Goal: Task Accomplishment & Management: Manage account settings

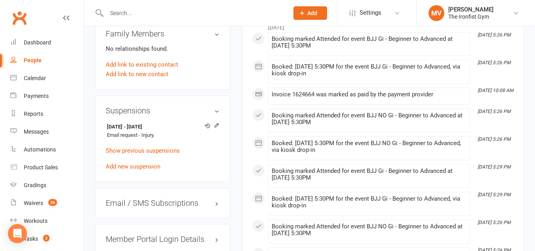
scroll to position [554, 0]
click at [148, 15] on input "text" at bounding box center [193, 13] width 179 height 11
paste input "[EMAIL_ADDRESS][DOMAIN_NAME]"
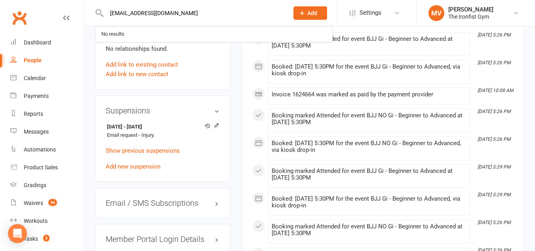
click at [149, 13] on input "[EMAIL_ADDRESS][DOMAIN_NAME]" at bounding box center [193, 13] width 179 height 11
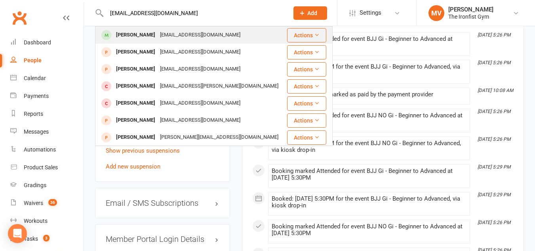
type input "[EMAIL_ADDRESS][DOMAIN_NAME]"
click at [144, 32] on div "[PERSON_NAME]" at bounding box center [136, 34] width 44 height 11
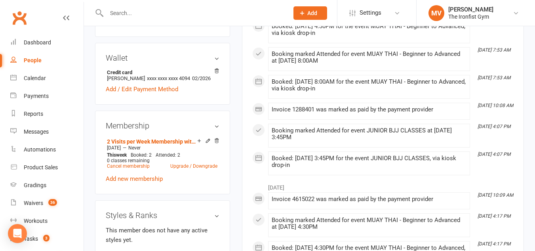
scroll to position [277, 0]
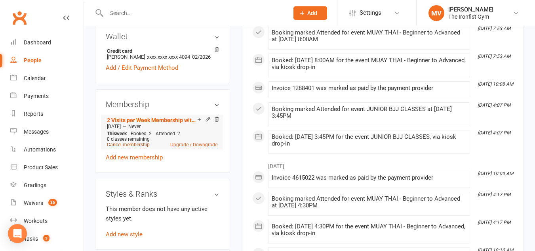
click at [137, 142] on link "Cancel membership" at bounding box center [128, 145] width 43 height 6
click at [137, 142] on ui-view "Prospect Member Non-attending contact Class / event Appointment Grading event T…" at bounding box center [267, 172] width 535 height 894
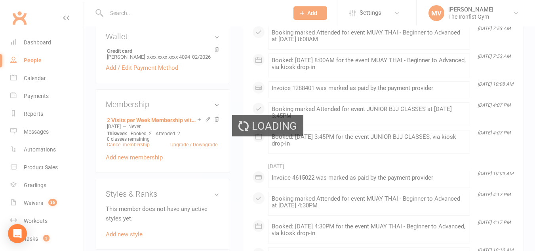
click at [137, 142] on div "Loading" at bounding box center [267, 125] width 535 height 251
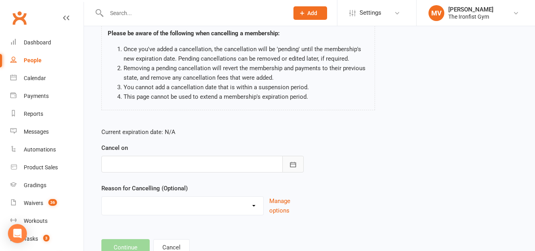
scroll to position [79, 0]
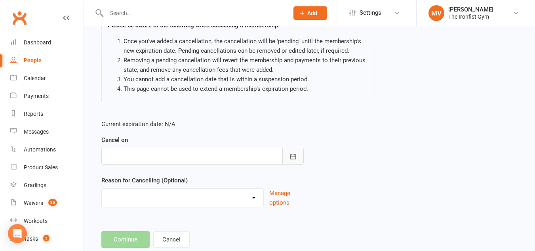
click at [291, 160] on icon "button" at bounding box center [293, 156] width 8 height 8
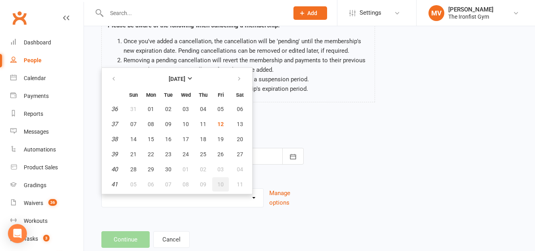
click at [221, 184] on span "10" at bounding box center [220, 184] width 6 height 6
click at [221, 184] on div "Reason for Cancelling (Optional) Defaulted Payments Double Up with Transfer Dow…" at bounding box center [202, 191] width 202 height 32
type input "[DATE]"
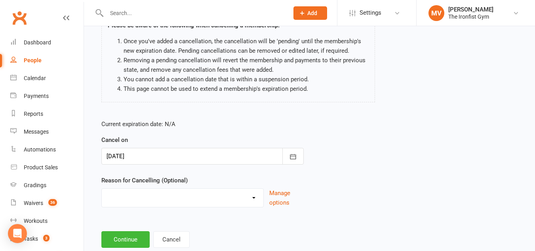
click at [183, 198] on select "Defaulted Payments Double Up with Transfer Downgrade End of PIF Term Failed Pay…" at bounding box center [183, 196] width 162 height 16
select select "9"
click at [102, 188] on select "Defaulted Payments Double Up with Transfer Downgrade End of PIF Term Failed Pay…" at bounding box center [183, 196] width 162 height 16
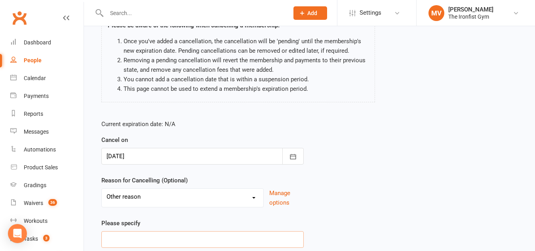
click at [135, 236] on input at bounding box center [202, 239] width 202 height 17
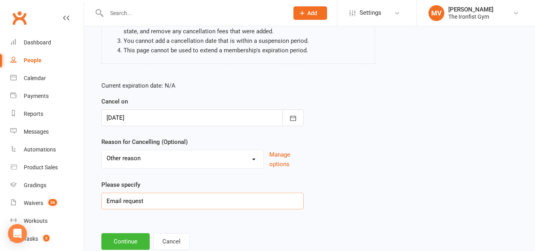
scroll to position [119, 0]
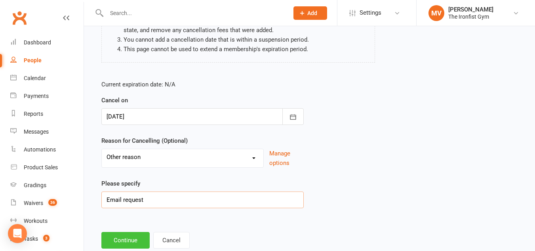
type input "Email request"
click at [124, 233] on button "Continue" at bounding box center [125, 240] width 48 height 17
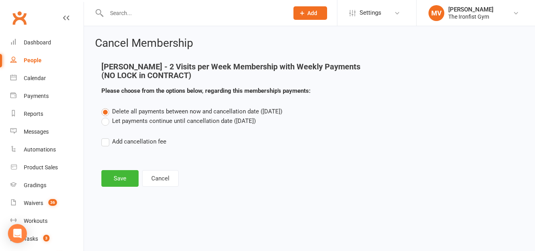
scroll to position [0, 0]
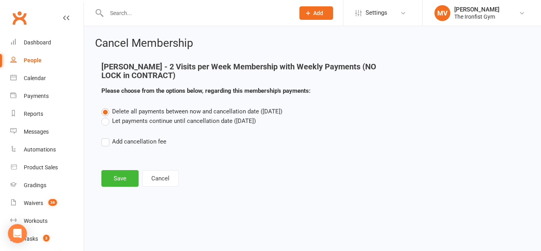
click at [104, 122] on label "Let payments continue until cancellation date ([DATE])" at bounding box center [178, 121] width 154 height 10
click at [104, 116] on input "Let payments continue until cancellation date ([DATE])" at bounding box center [103, 116] width 5 height 0
drag, startPoint x: 117, startPoint y: 179, endPoint x: 167, endPoint y: 187, distance: 51.0
click at [117, 178] on button "Save" at bounding box center [119, 178] width 37 height 17
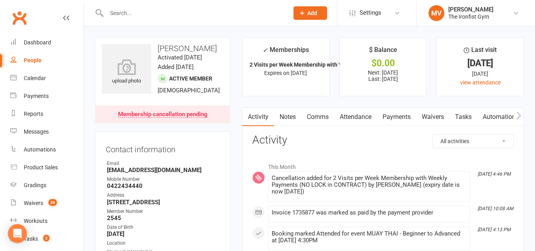
click at [409, 119] on link "Payments" at bounding box center [396, 117] width 39 height 18
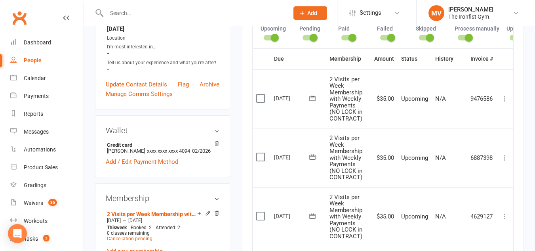
scroll to position [119, 0]
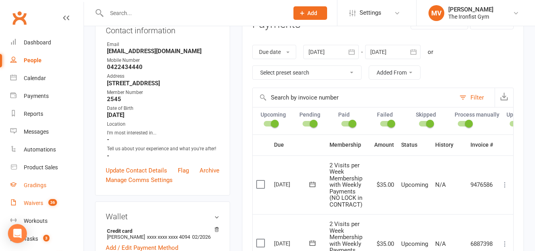
click at [35, 201] on div "Waivers" at bounding box center [33, 203] width 19 height 6
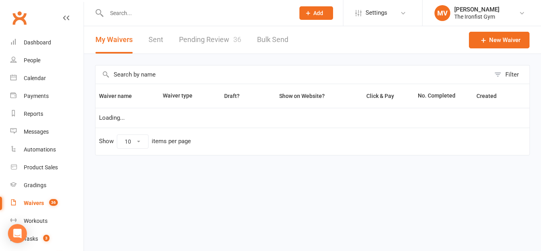
select select "100"
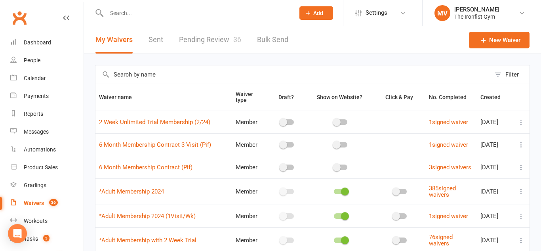
click at [222, 37] on link "Pending Review 36" at bounding box center [210, 39] width 62 height 27
drag, startPoint x: 222, startPoint y: 37, endPoint x: 219, endPoint y: 72, distance: 35.0
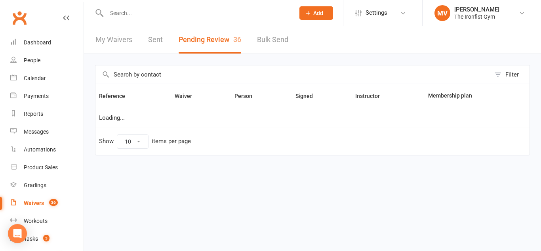
select select "100"
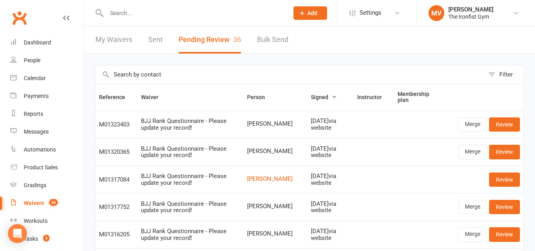
click at [117, 10] on input "text" at bounding box center [193, 13] width 179 height 11
paste input "420 481 024"
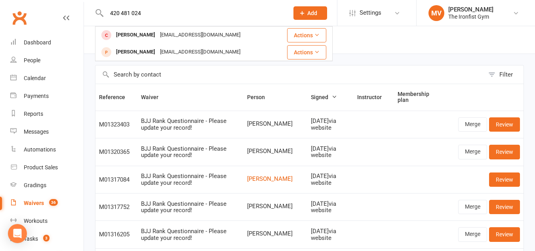
type input "420 481 024"
click at [171, 14] on input "420 481 024" at bounding box center [193, 13] width 179 height 11
drag, startPoint x: 171, startPoint y: 14, endPoint x: 134, endPoint y: 18, distance: 37.0
click at [80, 2] on header "420 481 024 [PERSON_NAME] [EMAIL_ADDRESS][DOMAIN_NAME] Actions [PERSON_NAME] [E…" at bounding box center [267, 2] width 535 height 0
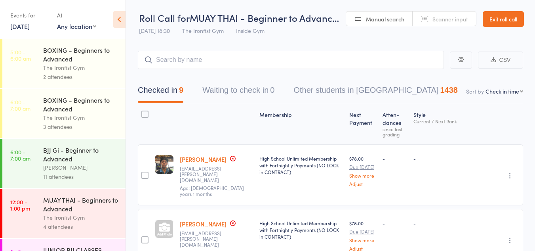
click at [30, 24] on link "11 Sep, 2025" at bounding box center [19, 26] width 19 height 9
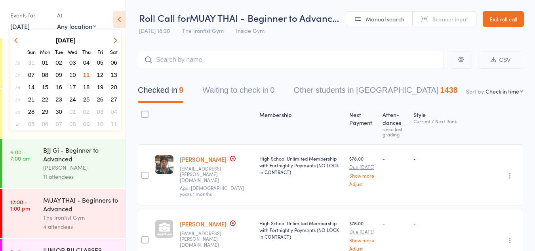
click at [30, 24] on link "11 Sep, 2025" at bounding box center [19, 26] width 19 height 9
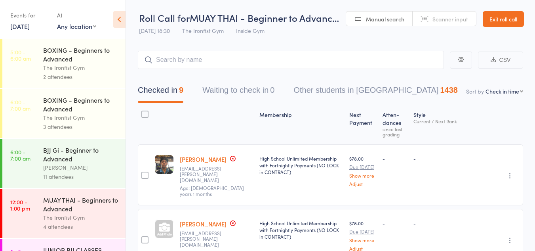
click at [30, 24] on link "11 Sep, 2025" at bounding box center [19, 26] width 19 height 9
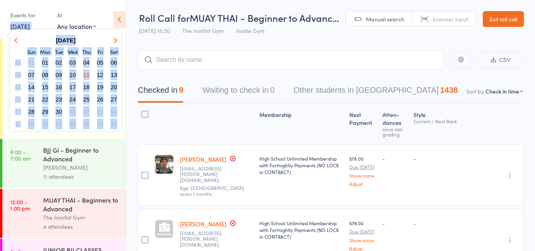
click at [27, 25] on link "11 Sep, 2025" at bounding box center [19, 26] width 19 height 9
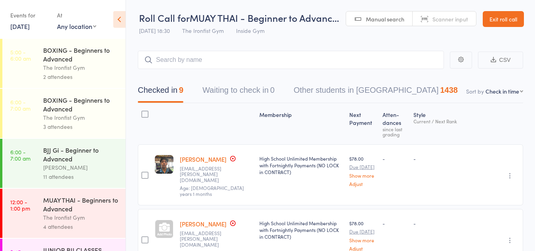
click at [27, 25] on link "11 Sep, 2025" at bounding box center [19, 26] width 19 height 9
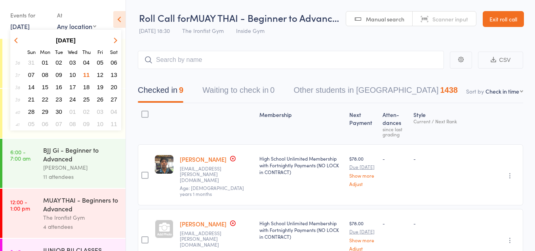
click at [100, 74] on span "12" at bounding box center [100, 74] width 7 height 7
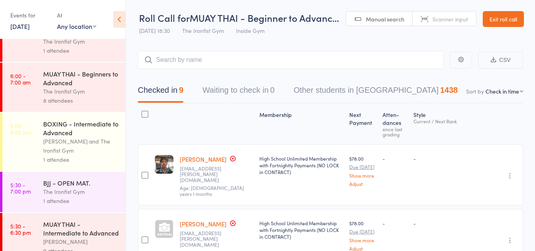
scroll to position [40, 0]
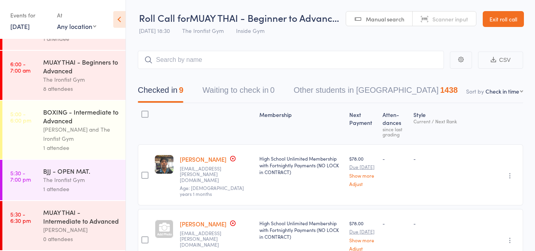
click at [67, 171] on div "BJJ - OPEN MAT." at bounding box center [81, 170] width 76 height 9
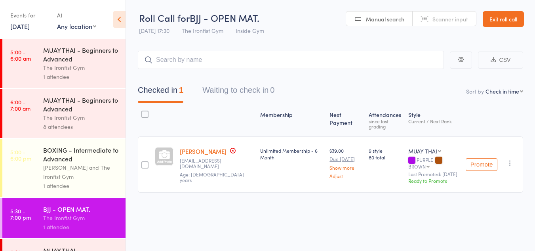
click at [428, 149] on select "MUAY THAI BJJ" at bounding box center [424, 151] width 33 height 8
select select "1"
click at [408, 147] on select "MUAY THAI BJJ" at bounding box center [424, 151] width 33 height 8
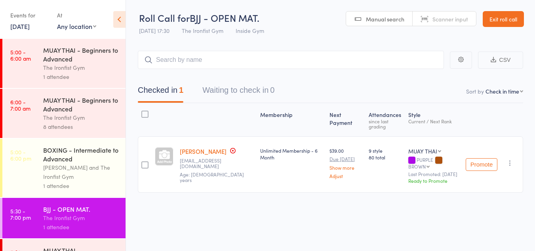
drag, startPoint x: 427, startPoint y: 154, endPoint x: 417, endPoint y: 168, distance: 16.5
click at [417, 168] on select "BROWN BLACK" at bounding box center [418, 166] width 21 height 5
click at [390, 218] on div "Membership Next Payment Atten­dances since last grading Style Current / Next Ra…" at bounding box center [330, 165] width 385 height 125
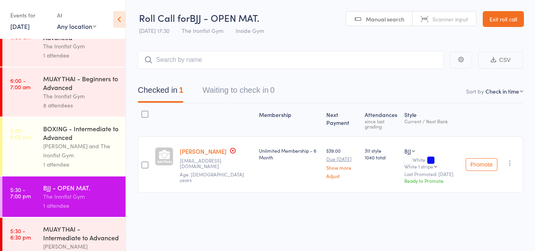
scroll to position [40, 0]
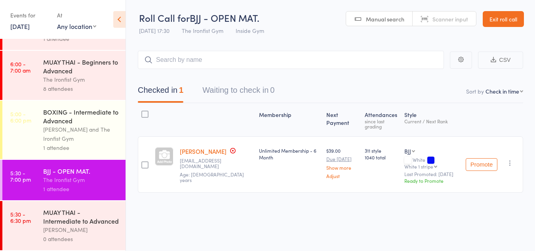
click at [85, 120] on div "BOXING - Intermediate to Advanced" at bounding box center [81, 115] width 76 height 17
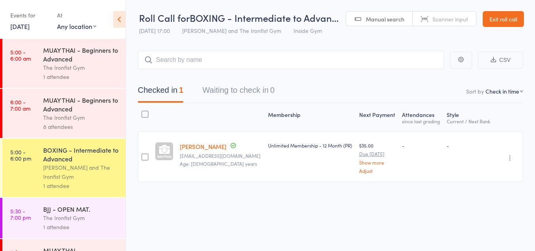
click at [61, 66] on div "The Ironfist Gym" at bounding box center [81, 67] width 76 height 9
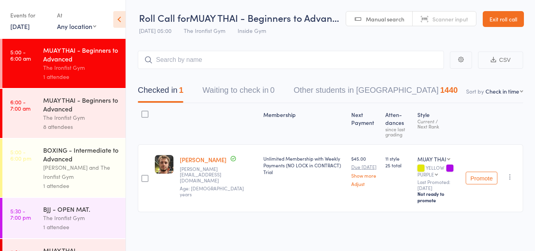
click at [60, 106] on div "MUAY THAI - Beginners to Advanced" at bounding box center [81, 103] width 76 height 17
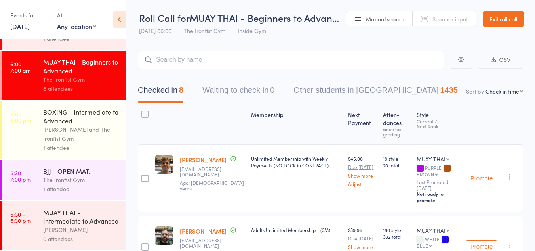
scroll to position [40, 0]
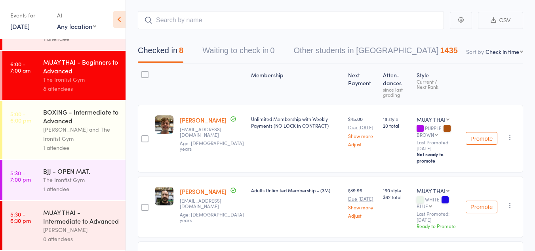
click at [76, 175] on div "The Ironfist Gym" at bounding box center [81, 179] width 76 height 9
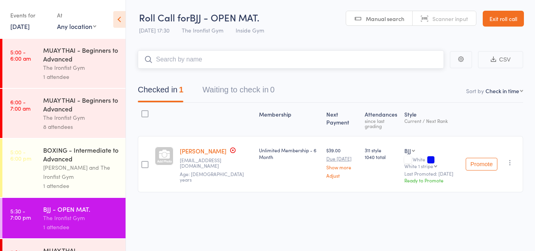
scroll to position [40, 0]
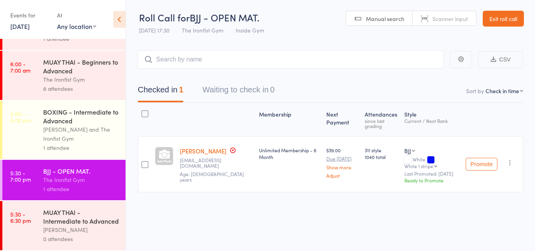
click at [85, 219] on div "MUAY THAI - Intermediate to Advanced" at bounding box center [81, 215] width 76 height 17
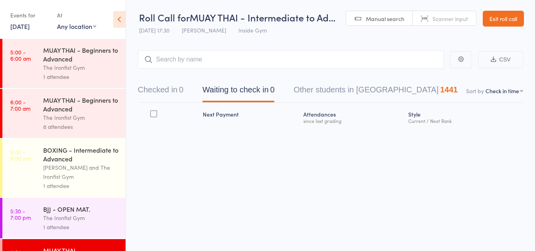
click at [65, 214] on div "The Ironfist Gym" at bounding box center [81, 217] width 76 height 9
drag, startPoint x: 65, startPoint y: 214, endPoint x: 67, endPoint y: 199, distance: 14.7
click at [65, 214] on div "The Ironfist Gym" at bounding box center [81, 217] width 76 height 9
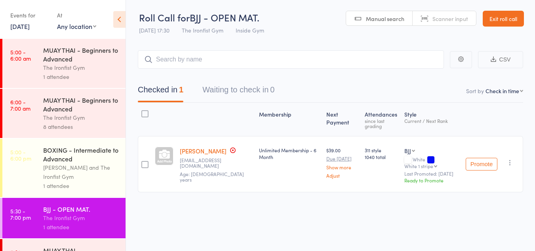
drag, startPoint x: 79, startPoint y: 173, endPoint x: 84, endPoint y: 175, distance: 5.0
click at [79, 173] on div "Lianne Bell and The Ironfist Gym" at bounding box center [81, 172] width 76 height 18
